Goal: Task Accomplishment & Management: Manage account settings

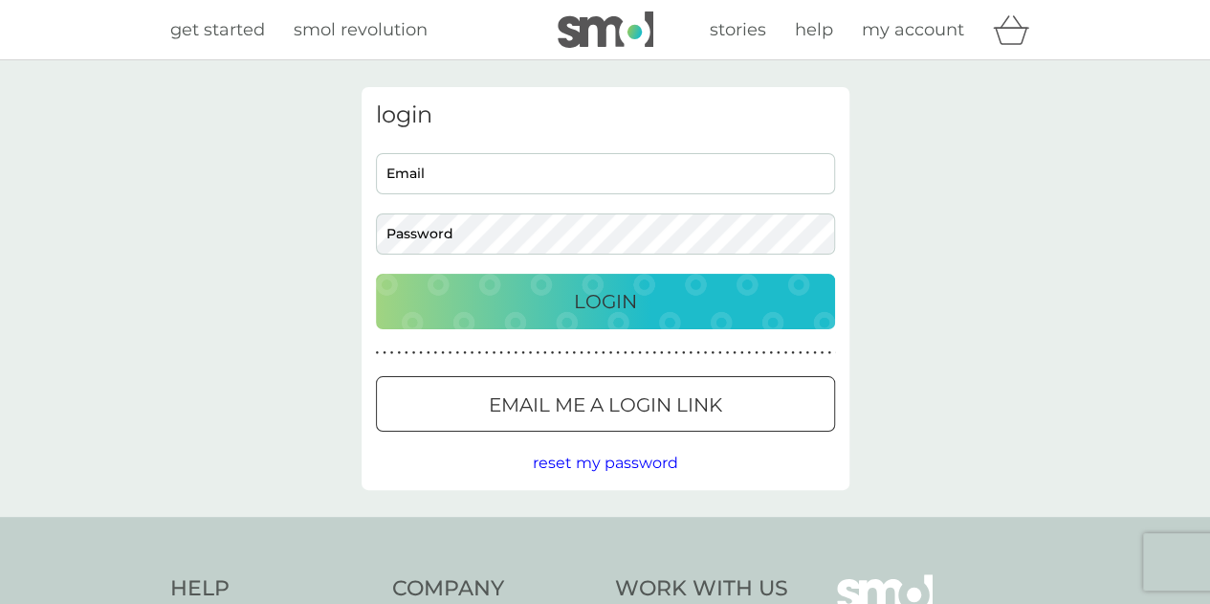
type input "[PERSON_NAME][EMAIL_ADDRESS][DOMAIN_NAME]"
click at [762, 288] on div "Login" at bounding box center [605, 301] width 421 height 31
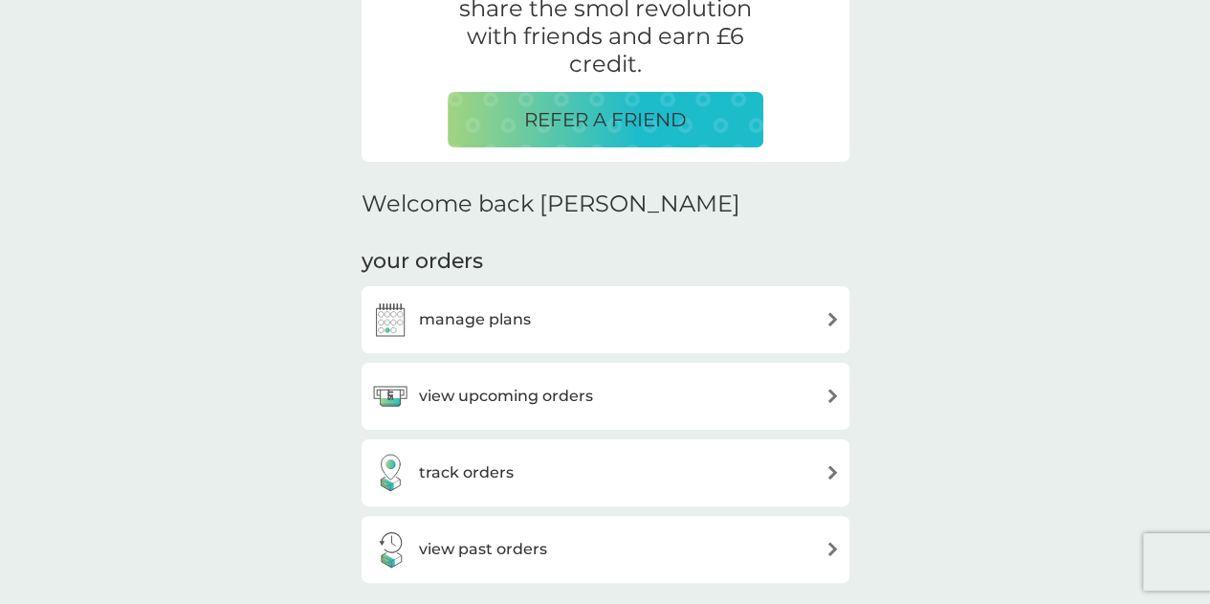
scroll to position [404, 0]
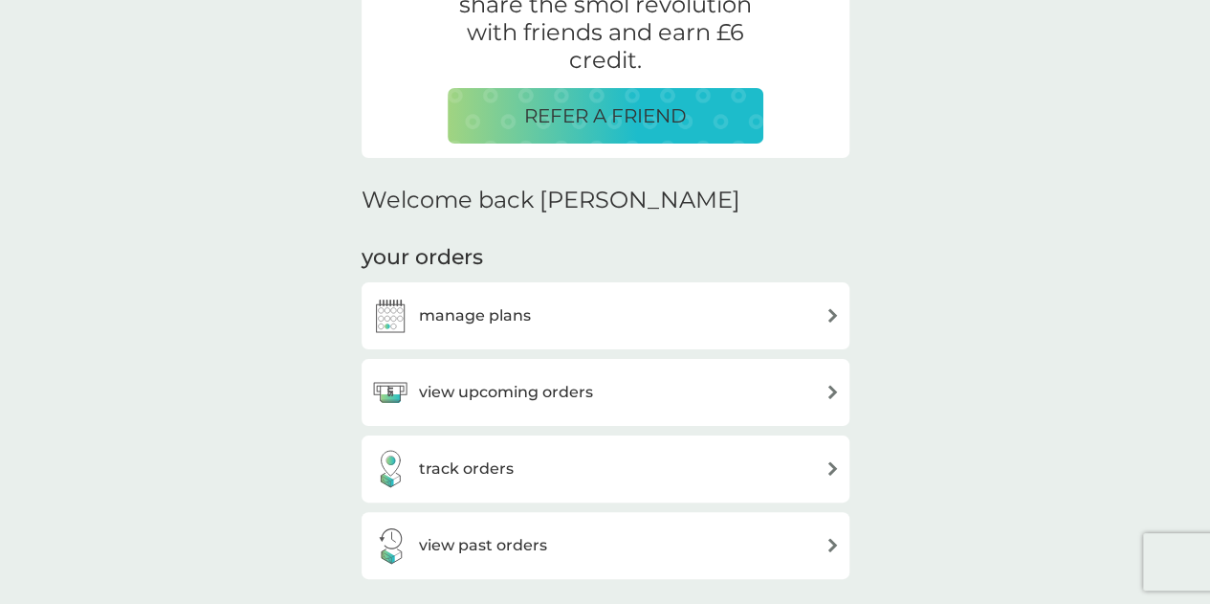
click at [605, 386] on div "view upcoming orders" at bounding box center [605, 392] width 469 height 38
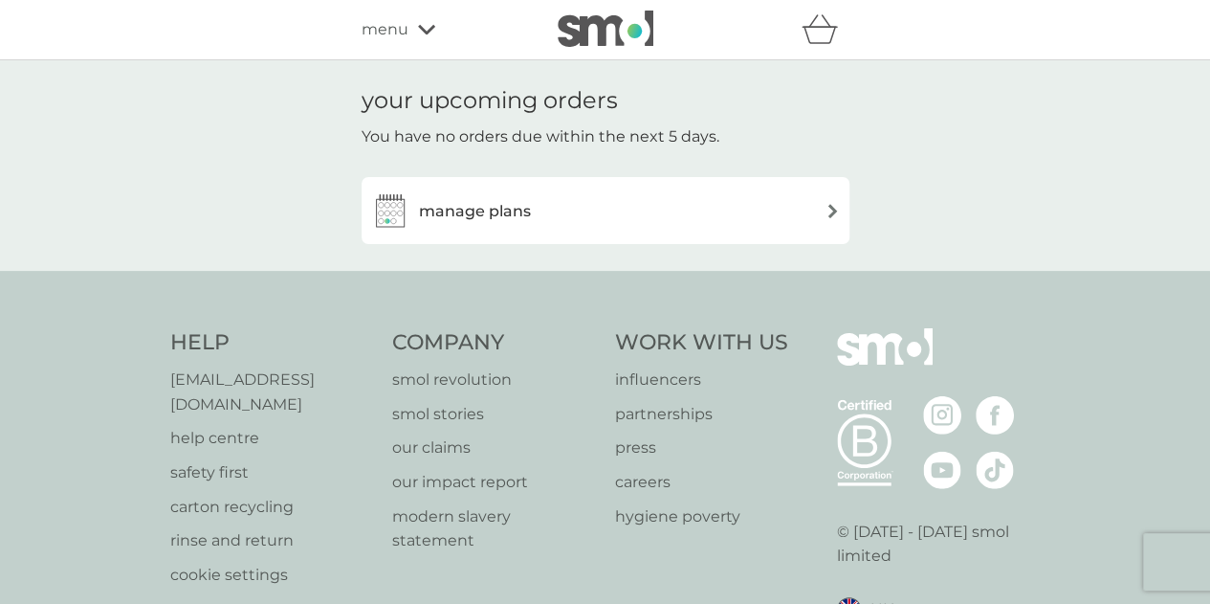
click at [563, 208] on div "manage plans" at bounding box center [605, 210] width 469 height 38
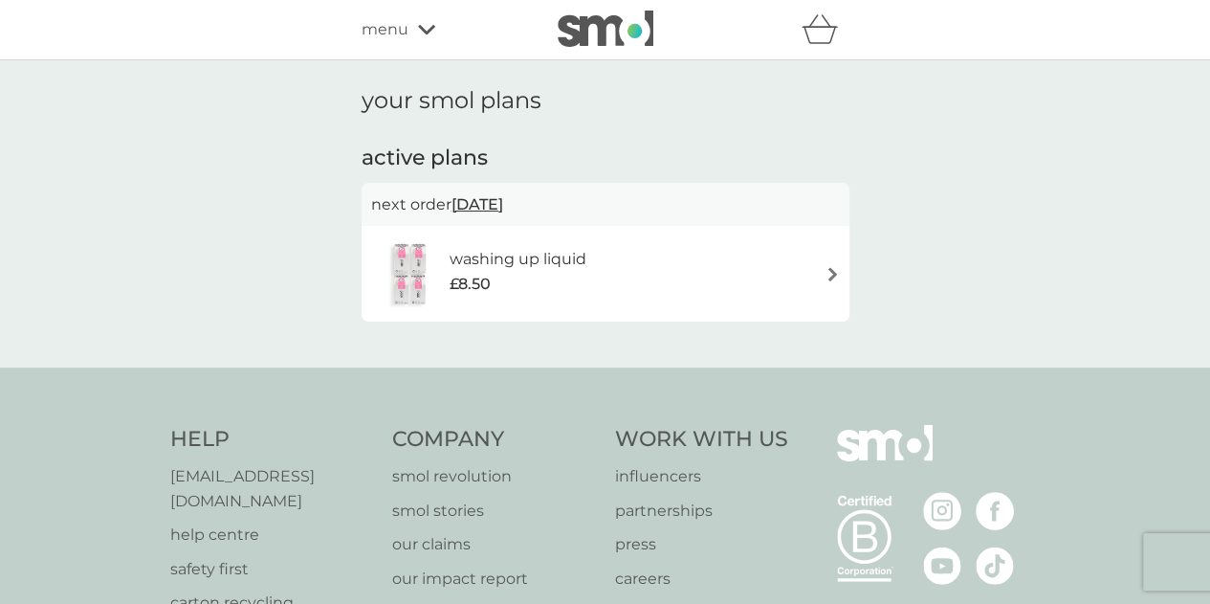
click at [559, 257] on h6 "washing up liquid" at bounding box center [518, 259] width 137 height 25
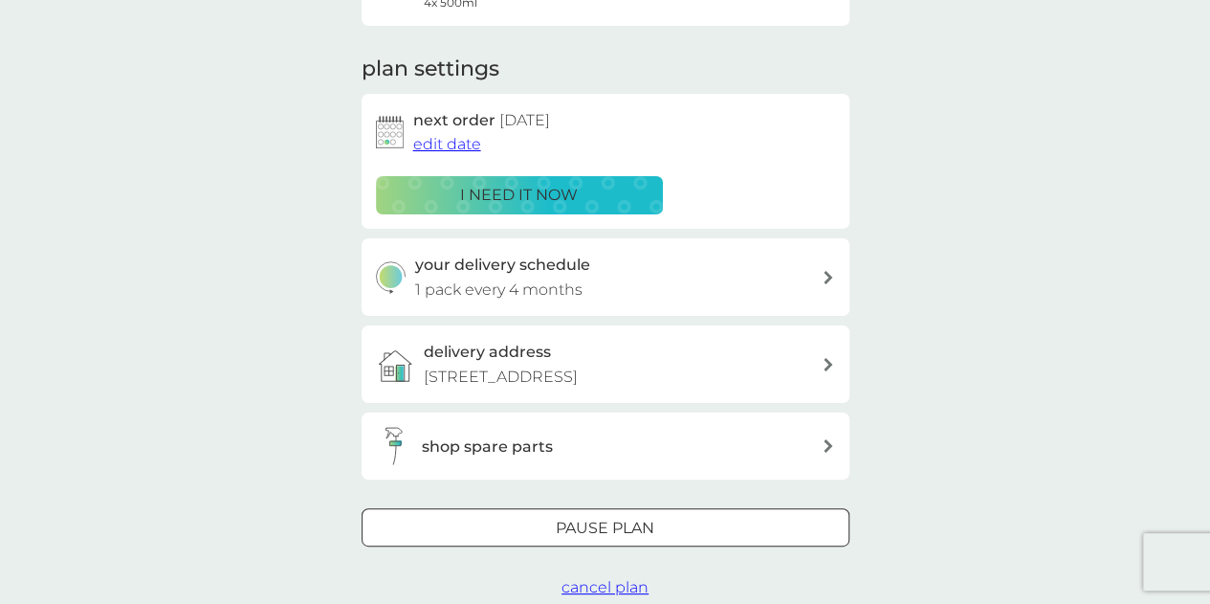
scroll to position [235, 0]
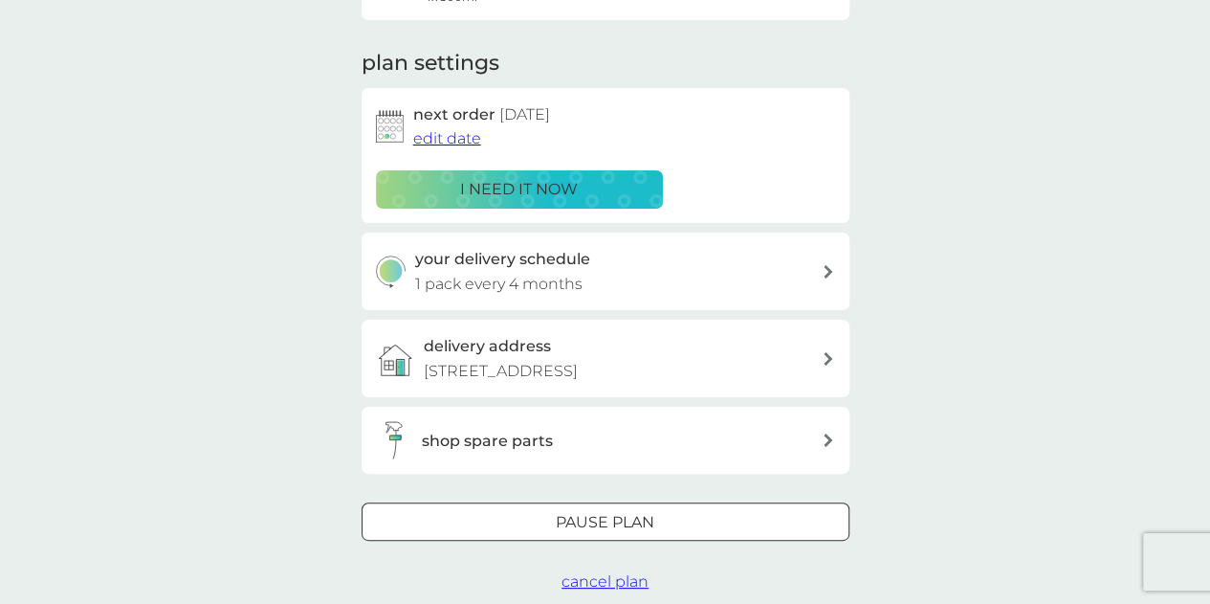
click at [721, 300] on div "your delivery schedule 1 pack every 4 months" at bounding box center [606, 270] width 488 height 77
select select "4"
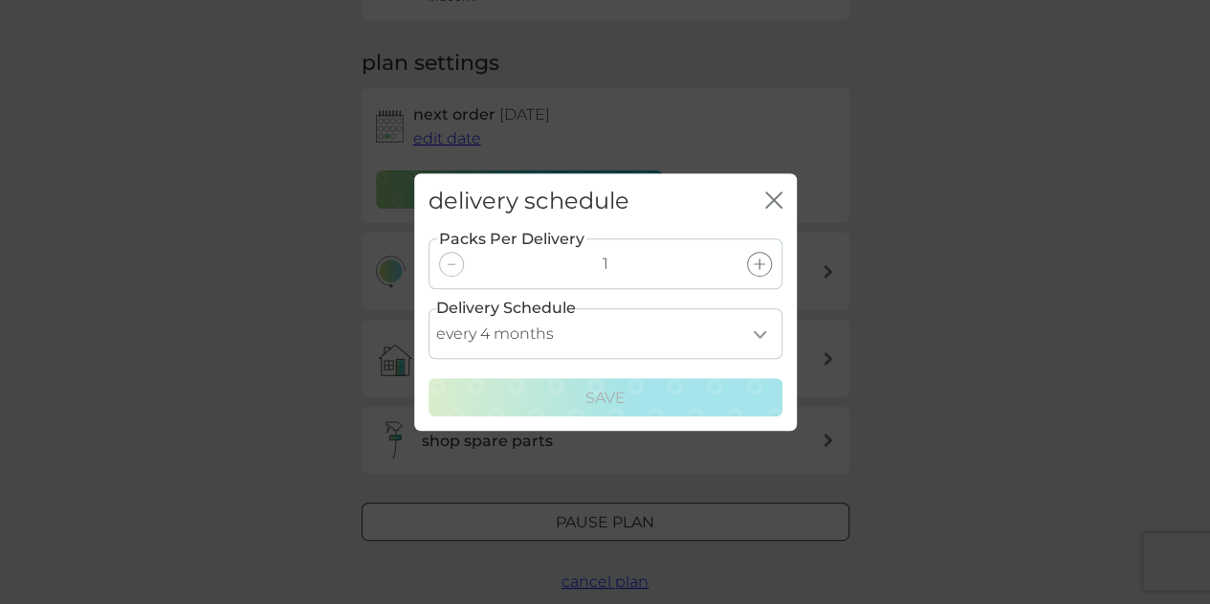
click at [755, 339] on select "every 1 month every 2 months every 3 months every 4 months every 5 months every…" at bounding box center [606, 333] width 354 height 51
click at [926, 370] on div "delivery schedule close Packs Per Delivery 1 Delivery Schedule every 1 month ev…" at bounding box center [605, 302] width 1210 height 604
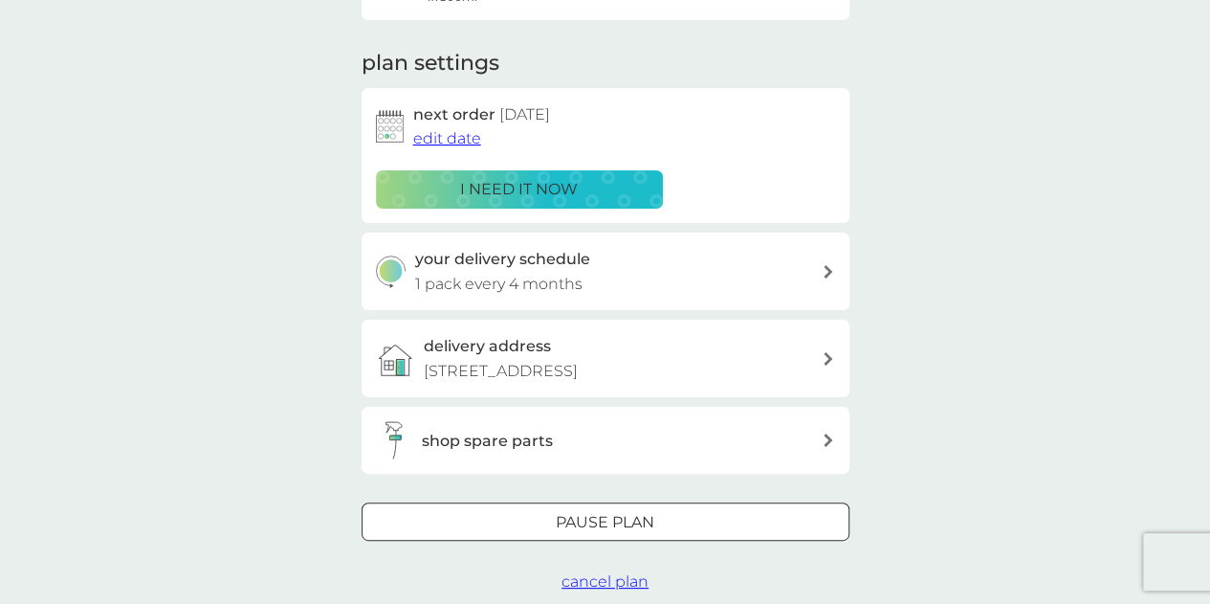
scroll to position [0, 0]
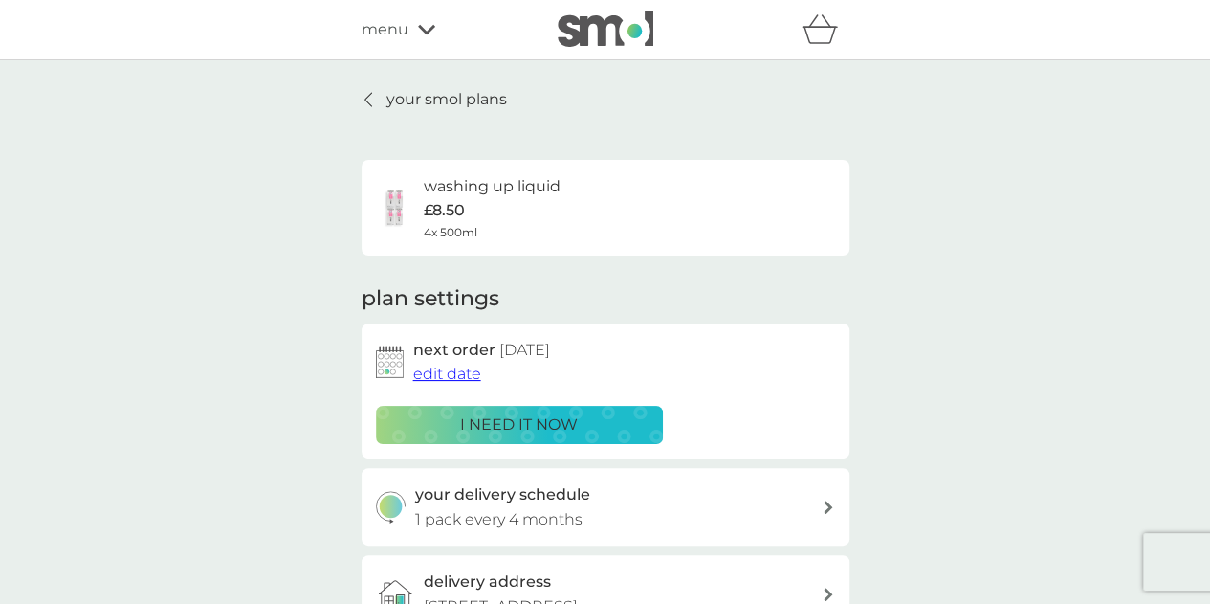
click at [425, 28] on icon at bounding box center [426, 29] width 17 height 11
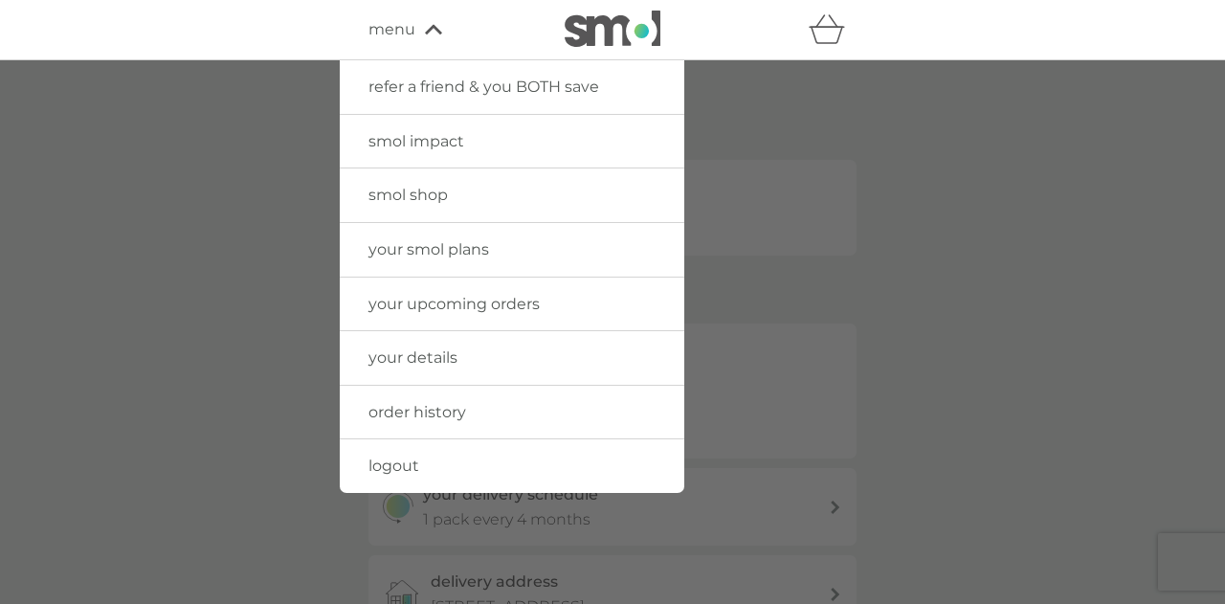
click at [413, 199] on span "smol shop" at bounding box center [407, 195] width 79 height 18
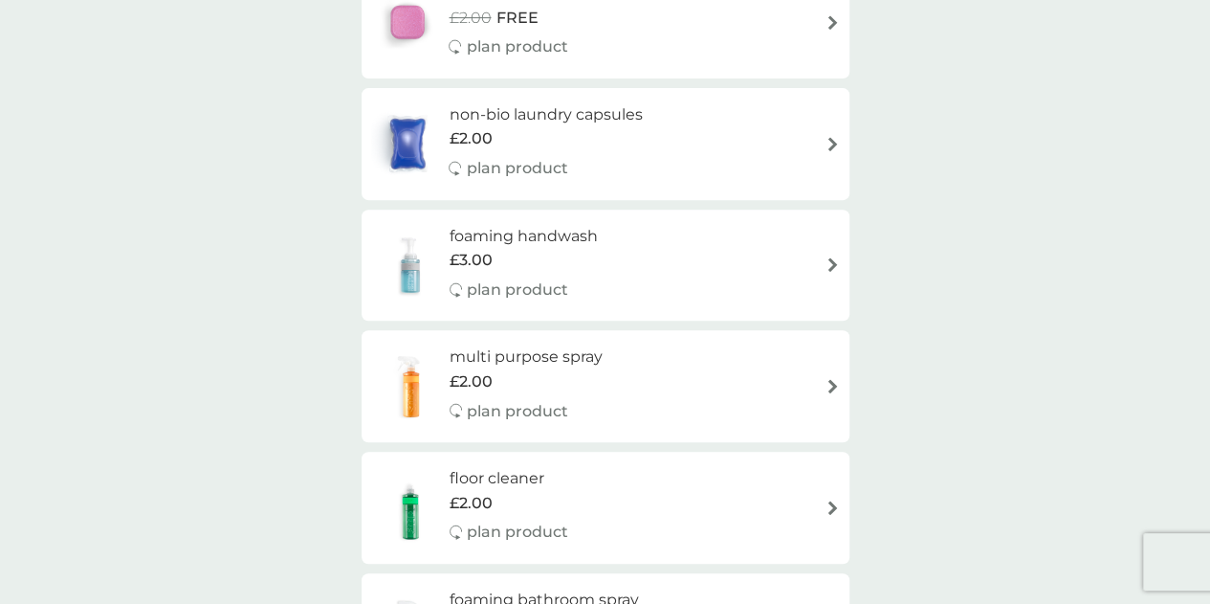
scroll to position [349, 0]
click at [718, 276] on div "foaming handwash £3.00 plan product" at bounding box center [605, 264] width 469 height 83
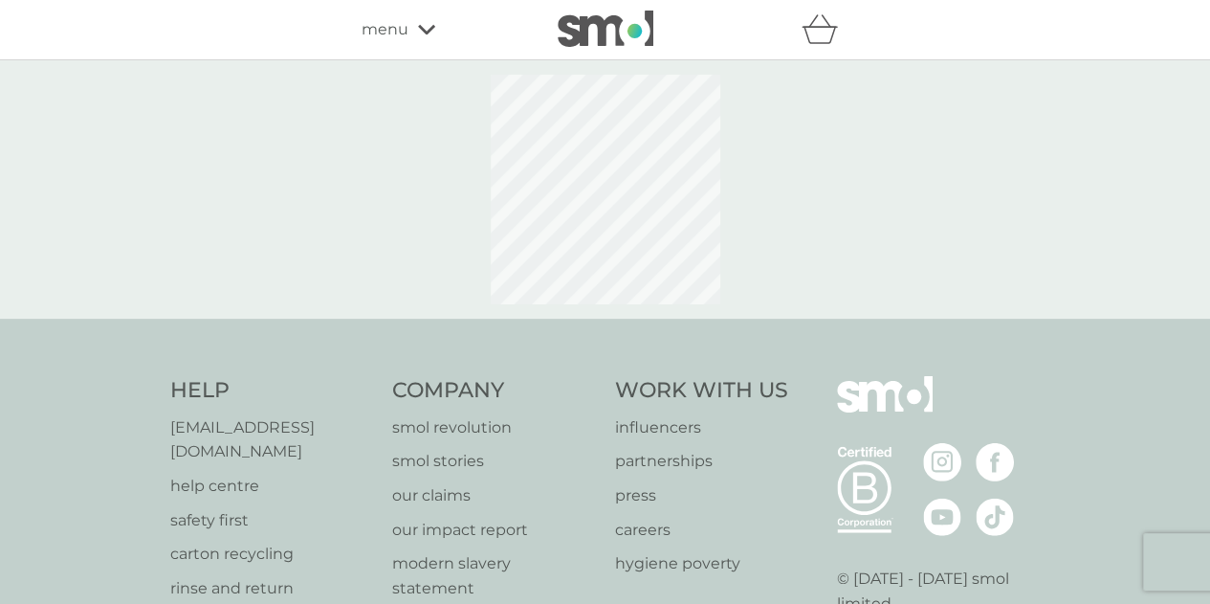
select select "119"
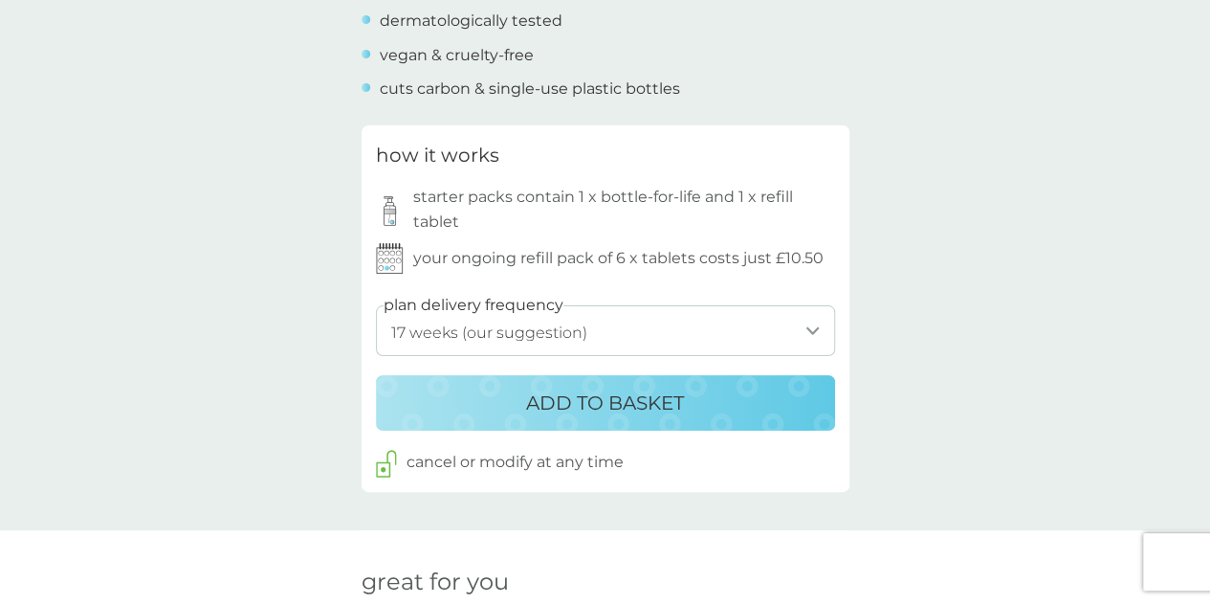
scroll to position [901, 0]
click at [1002, 256] on div "back Excellent products and service Excellent products and service. - Sue Excel…" at bounding box center [605, 473] width 1210 height 2574
click at [762, 321] on select "1 week 2 weeks 3 weeks 4 weeks 5 weeks 6 weeks 7 weeks 8 weeks 9 weeks 10 weeks…" at bounding box center [605, 329] width 459 height 51
click at [1033, 392] on div "back Excellent products and service Excellent products and service. - Sue Excel…" at bounding box center [605, 473] width 1210 height 2574
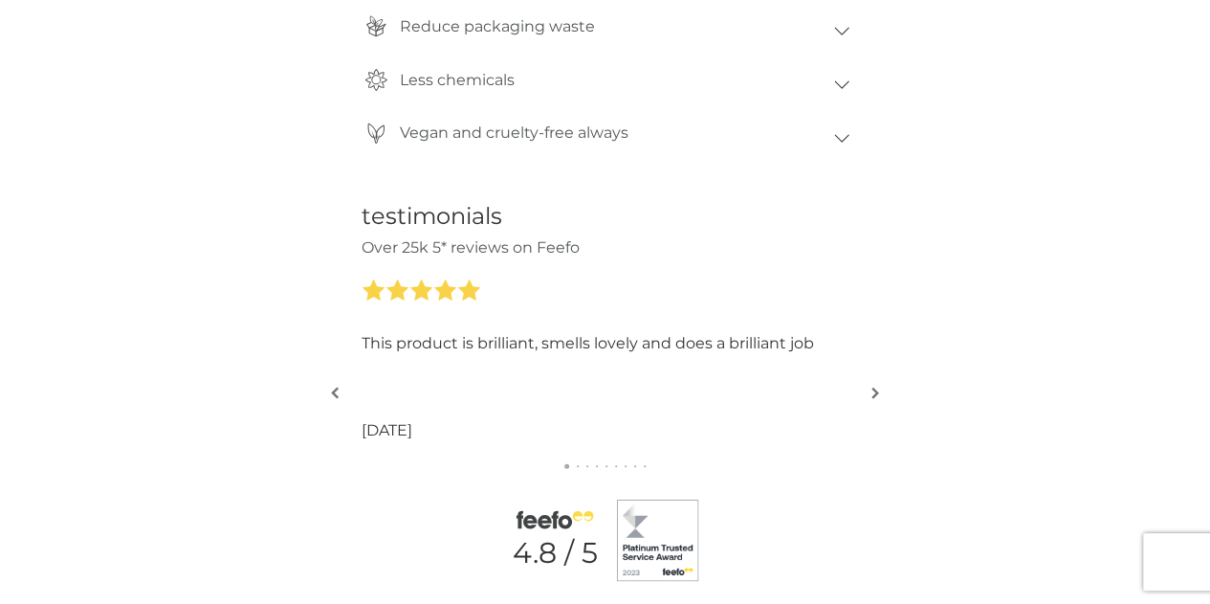
scroll to position [1943, 0]
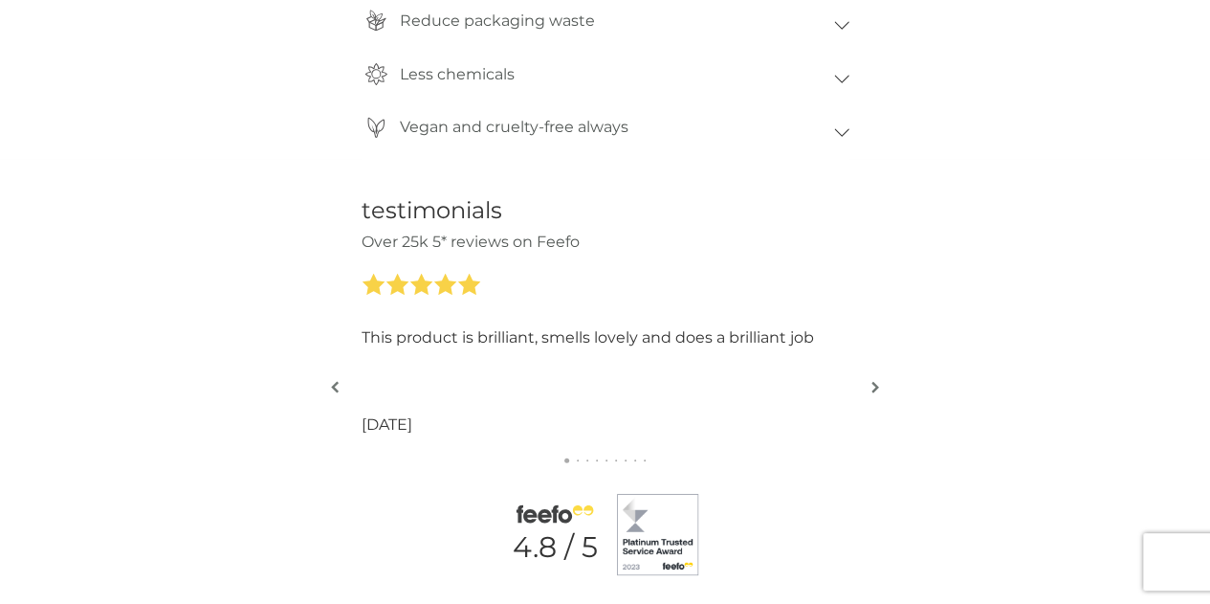
click at [473, 296] on icon at bounding box center [469, 285] width 24 height 24
click at [866, 393] on div "testimonials Over 25k 5* reviews on Feefo A really great way to cut out plastic…" at bounding box center [605, 386] width 1210 height 454
click at [877, 385] on img "button" at bounding box center [876, 387] width 8 height 14
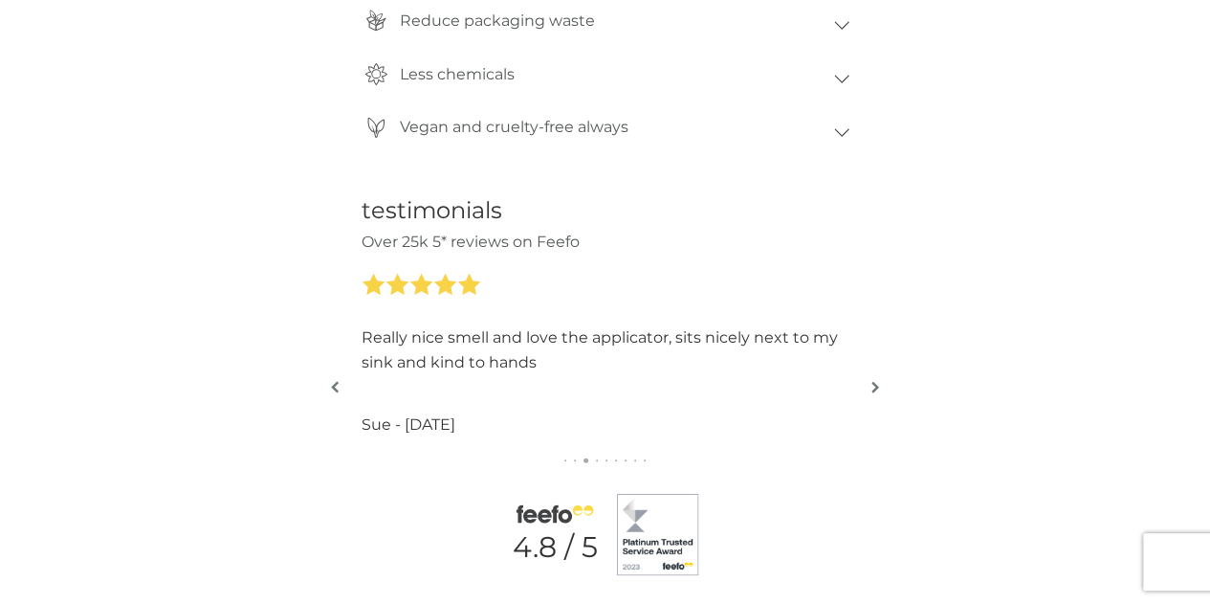
click at [877, 385] on img "button" at bounding box center [876, 387] width 8 height 14
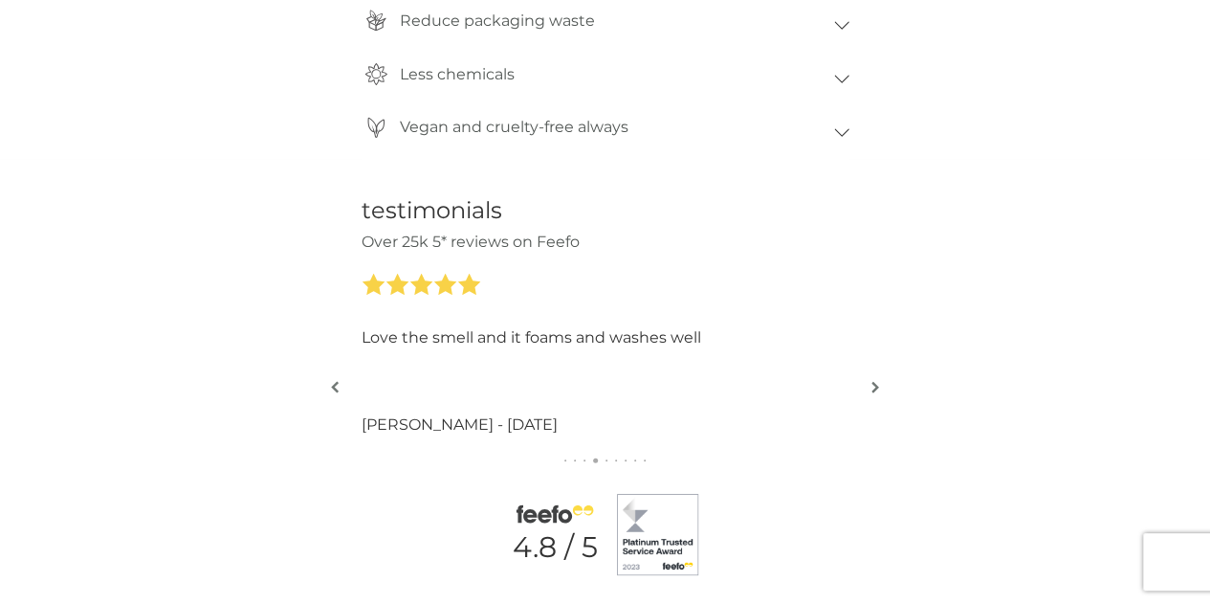
click at [877, 385] on img "button" at bounding box center [876, 387] width 8 height 14
